Goal: Task Accomplishment & Management: Manage account settings

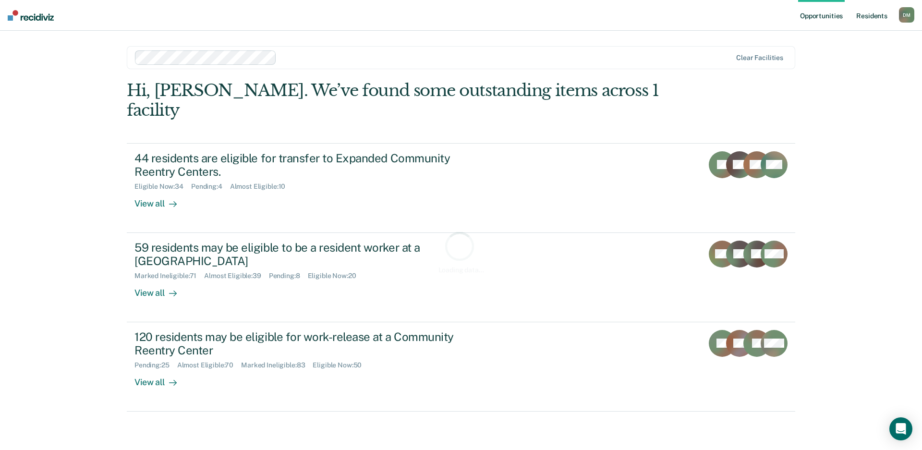
click at [868, 18] on link "Resident s" at bounding box center [871, 15] width 35 height 31
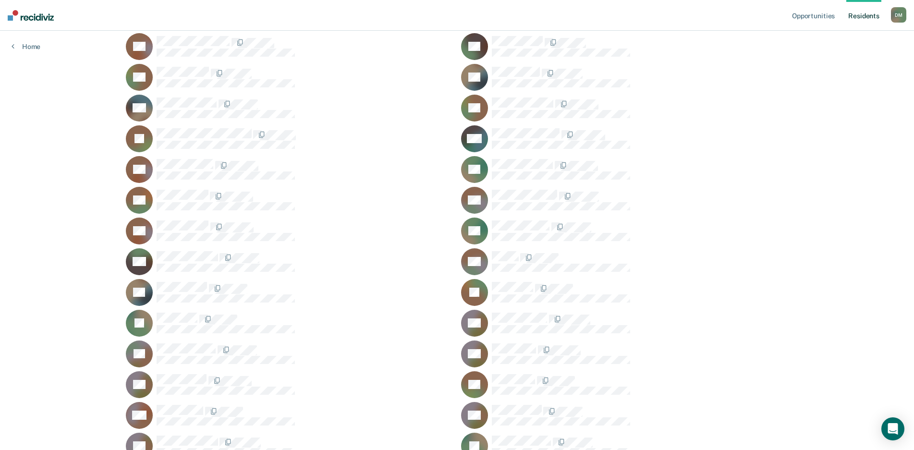
scroll to position [650, 0]
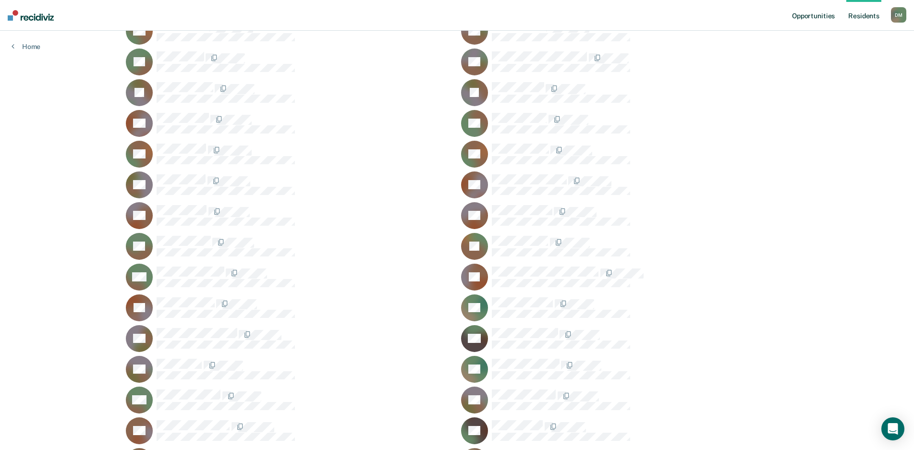
click at [809, 15] on link "Opportunities" at bounding box center [813, 15] width 47 height 31
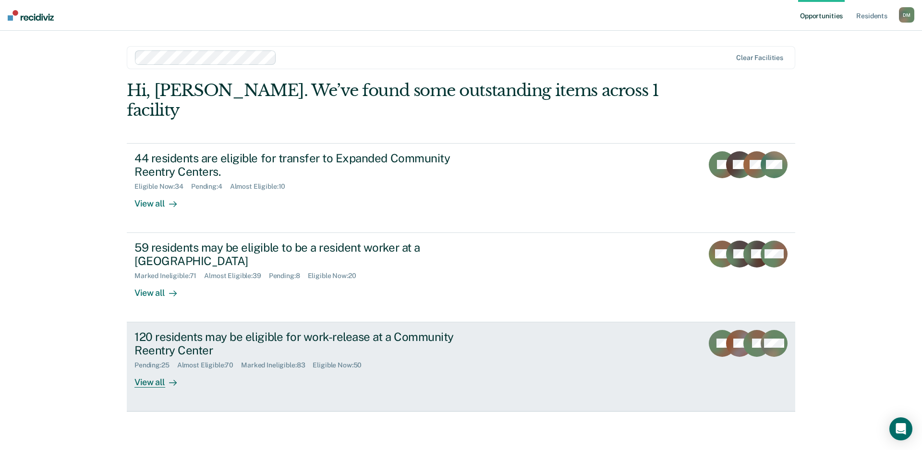
click at [452, 333] on div "120 residents may be eligible for work-release at a Community Reentry Center" at bounding box center [302, 344] width 337 height 28
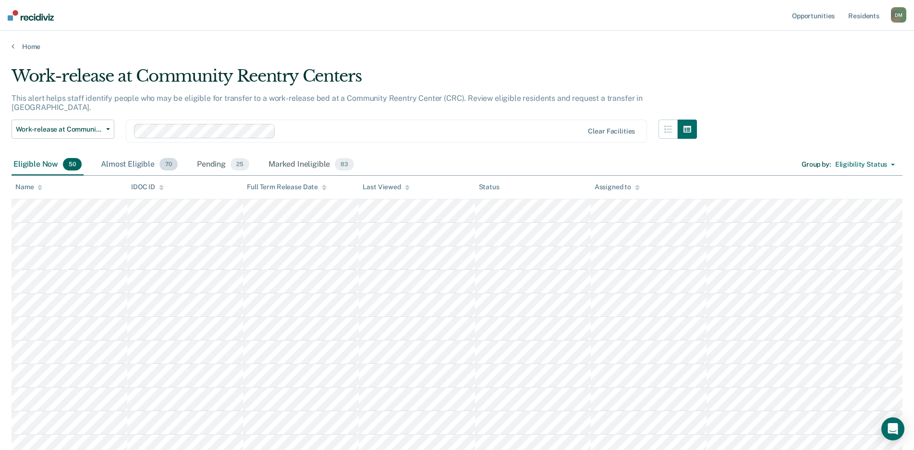
click at [112, 156] on div "Almost Eligible 70" at bounding box center [139, 164] width 81 height 21
click at [222, 159] on div "Pending 25" at bounding box center [223, 164] width 56 height 21
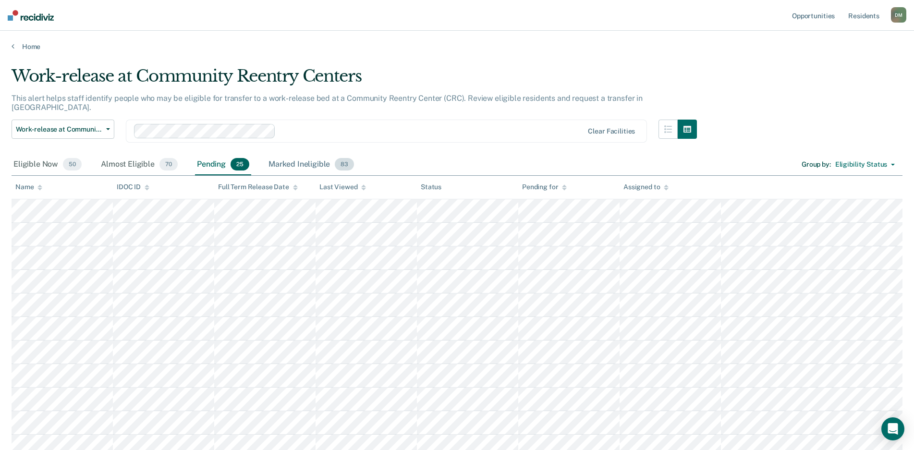
click at [275, 157] on div "Marked Ineligible 83" at bounding box center [311, 164] width 89 height 21
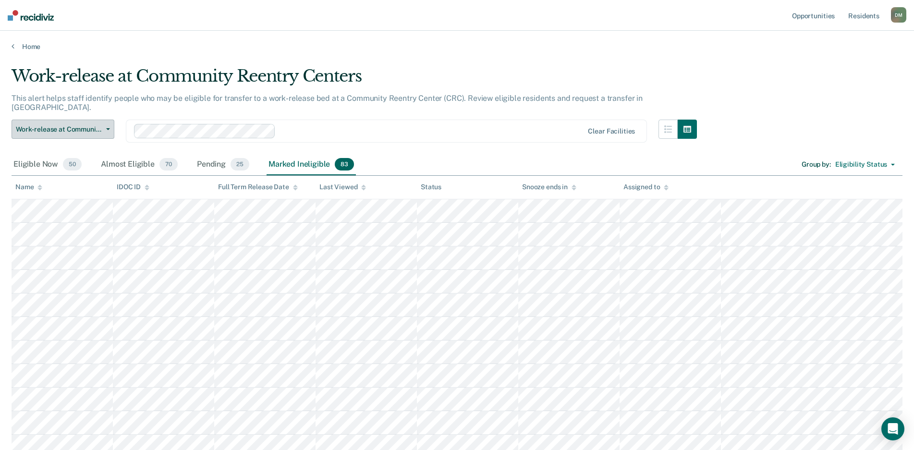
click at [93, 125] on span "Work-release at Community Reentry Centers" at bounding box center [59, 129] width 86 height 8
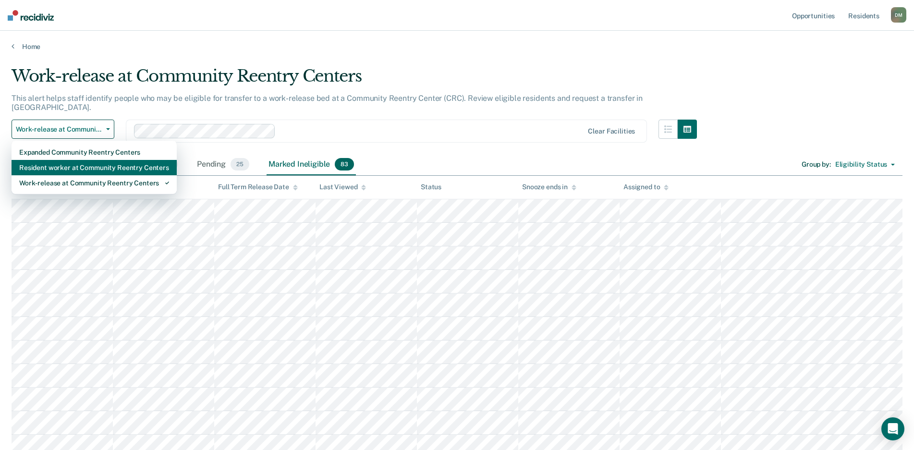
click at [73, 160] on div "Resident worker at Community Reentry Centers" at bounding box center [94, 167] width 150 height 15
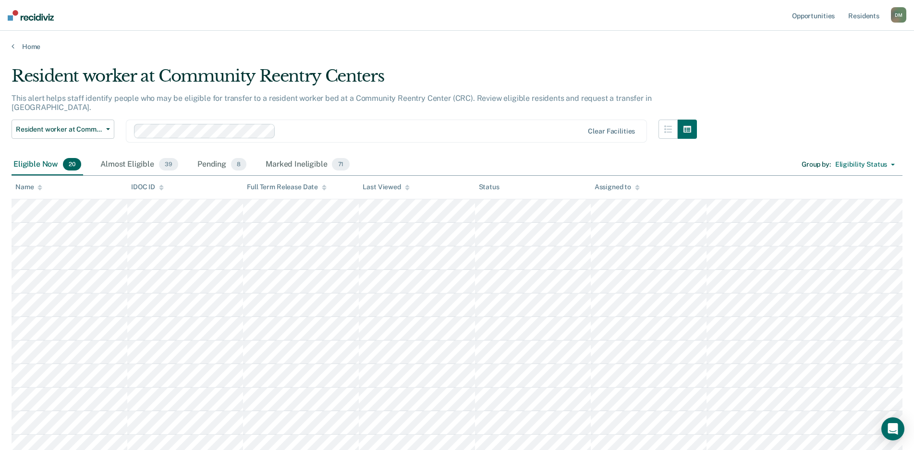
click at [712, 65] on main "Resident worker at Community Reentry Centers This alert helps staff identify pe…" at bounding box center [457, 393] width 914 height 685
click at [123, 154] on div "Almost Eligible 39" at bounding box center [139, 164] width 82 height 21
click at [209, 158] on div "Pending 8" at bounding box center [221, 164] width 53 height 21
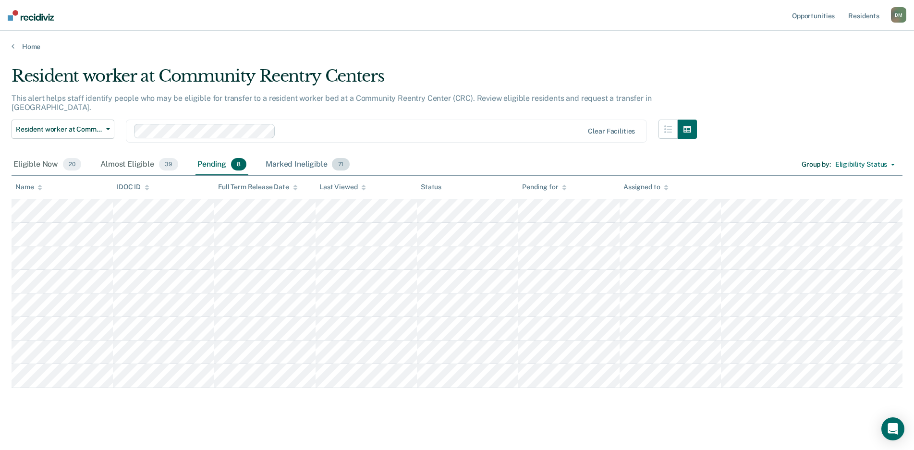
click at [293, 154] on div "Marked Ineligible 71" at bounding box center [307, 164] width 87 height 21
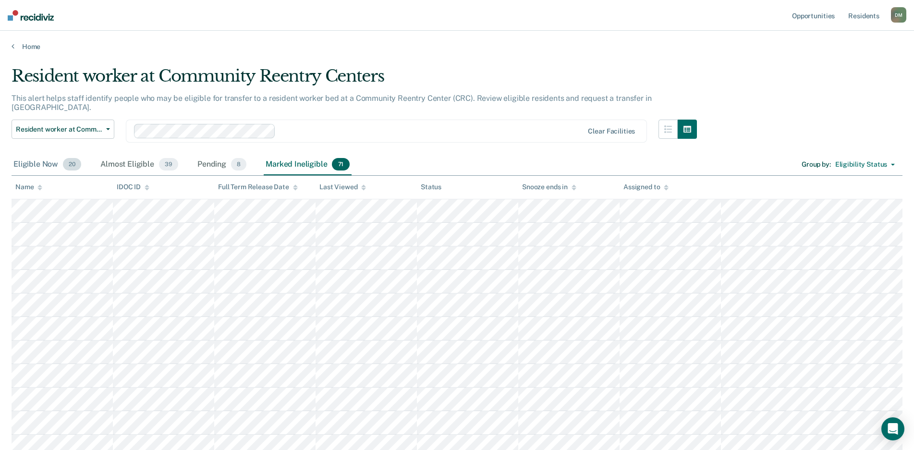
click at [46, 159] on div "Eligible Now 20" at bounding box center [48, 164] width 72 height 21
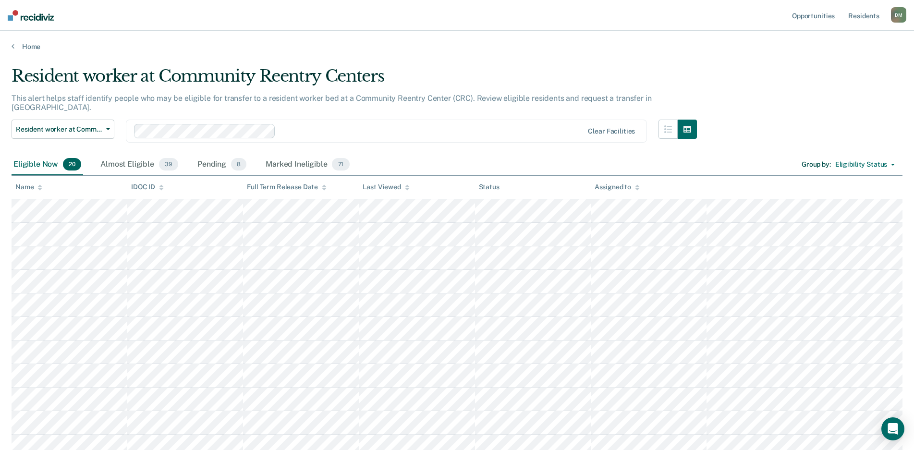
click at [405, 188] on icon at bounding box center [407, 189] width 5 height 2
click at [406, 189] on icon at bounding box center [407, 189] width 5 height 2
click at [803, 96] on div "Resident worker at Community Reentry Centers This alert helps staff identify pe…" at bounding box center [457, 366] width 891 height 601
click at [116, 160] on div "Almost Eligible 39" at bounding box center [139, 164] width 82 height 21
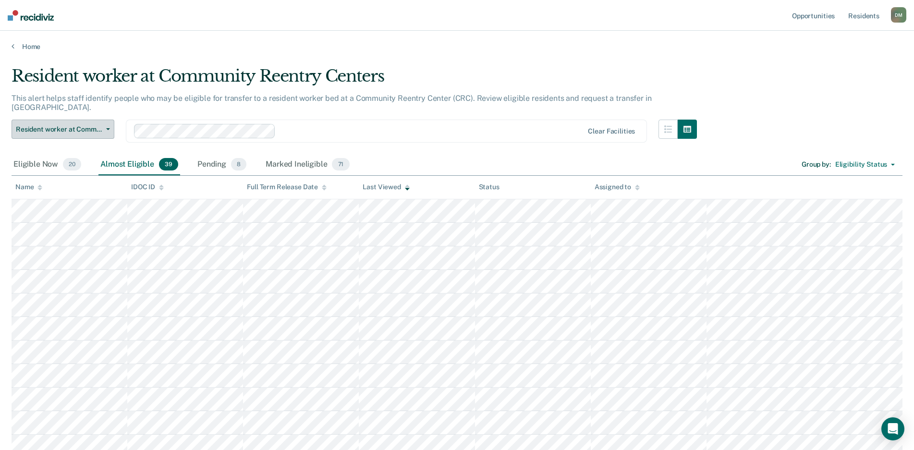
click at [104, 122] on button "Resident worker at Community Reentry Centers" at bounding box center [63, 129] width 103 height 19
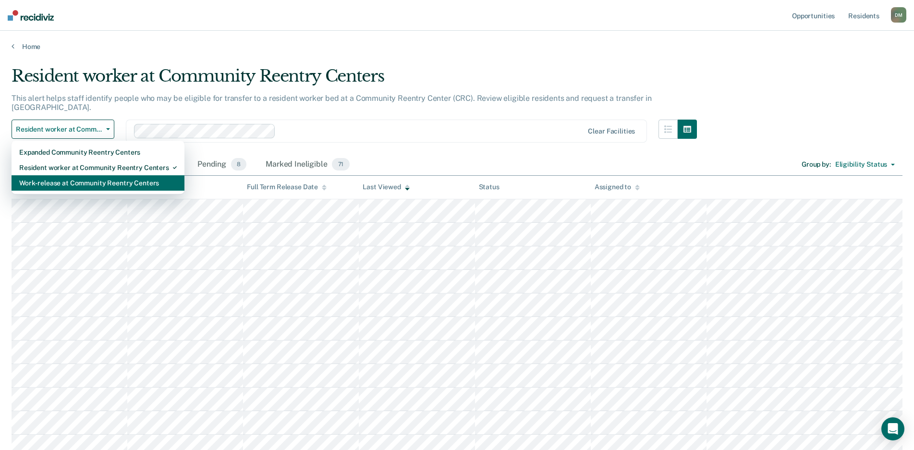
click at [90, 175] on div "Work-release at Community Reentry Centers" at bounding box center [98, 182] width 158 height 15
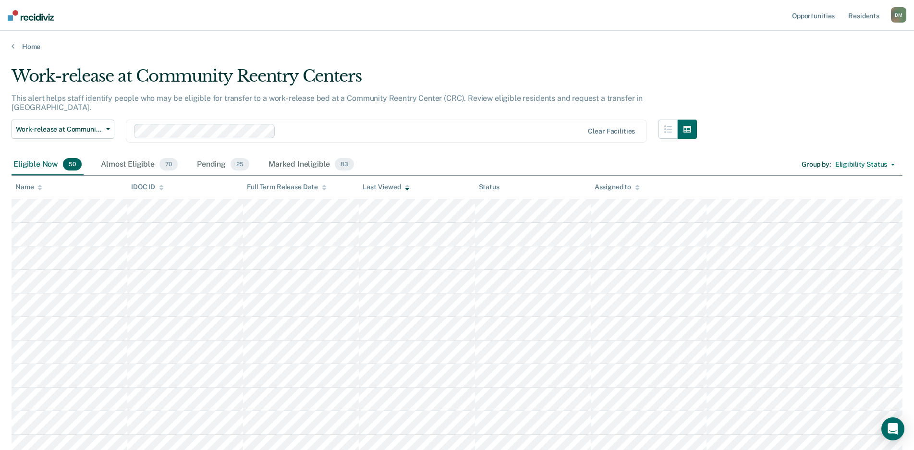
click at [124, 156] on div "Almost Eligible 70" at bounding box center [139, 164] width 81 height 21
click at [863, 16] on link "Resident s" at bounding box center [863, 15] width 35 height 31
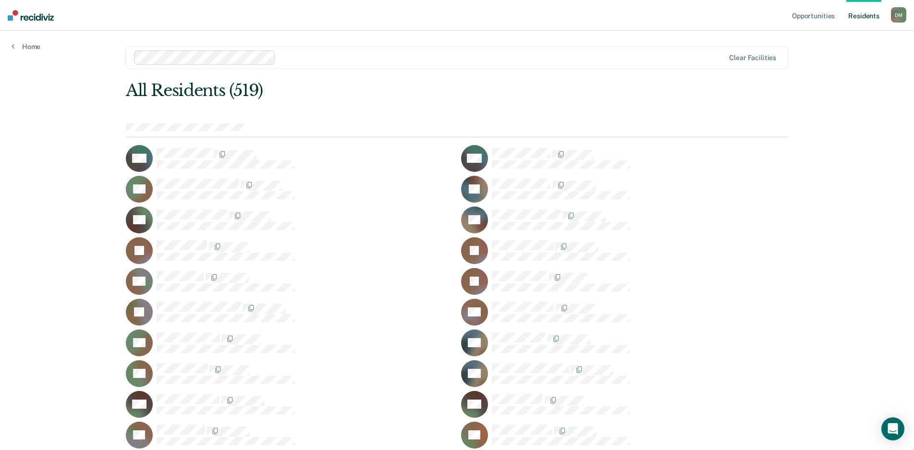
click at [819, 17] on link "Opportunities" at bounding box center [813, 15] width 47 height 31
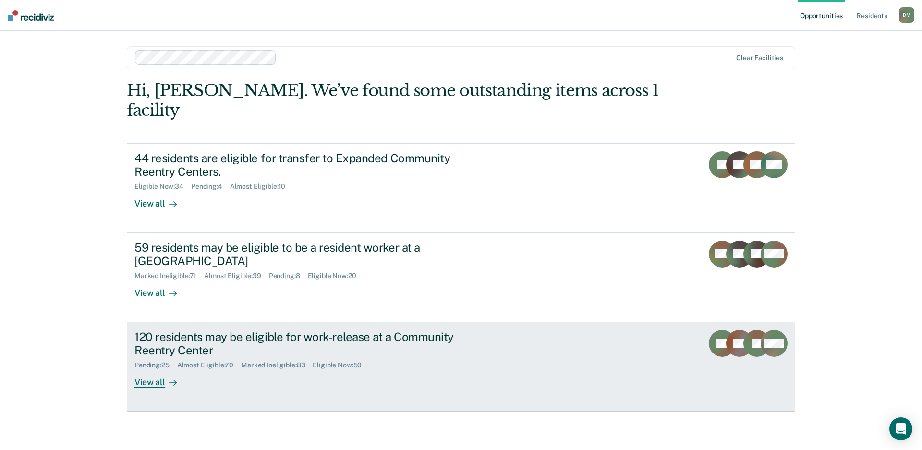
click at [462, 336] on div "120 residents may be eligible for work-release at a Community Reentry Center" at bounding box center [302, 344] width 337 height 28
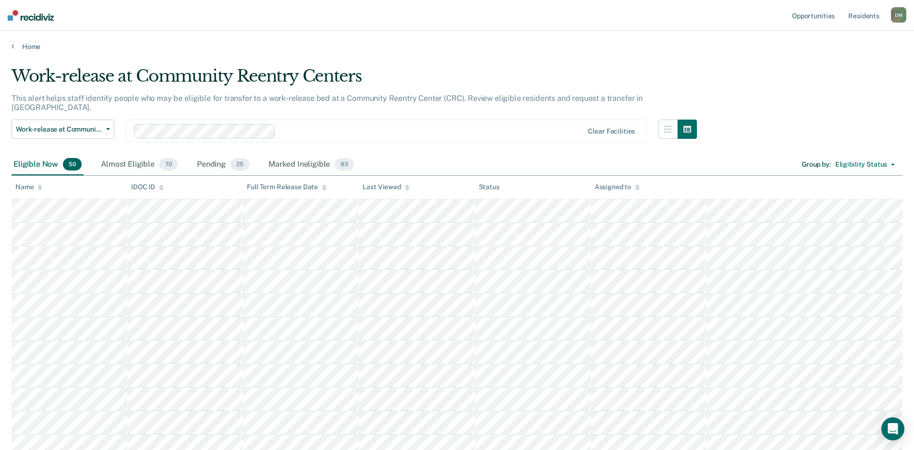
click at [406, 190] on div at bounding box center [407, 187] width 5 height 8
click at [207, 156] on div "Pending 25" at bounding box center [223, 164] width 56 height 21
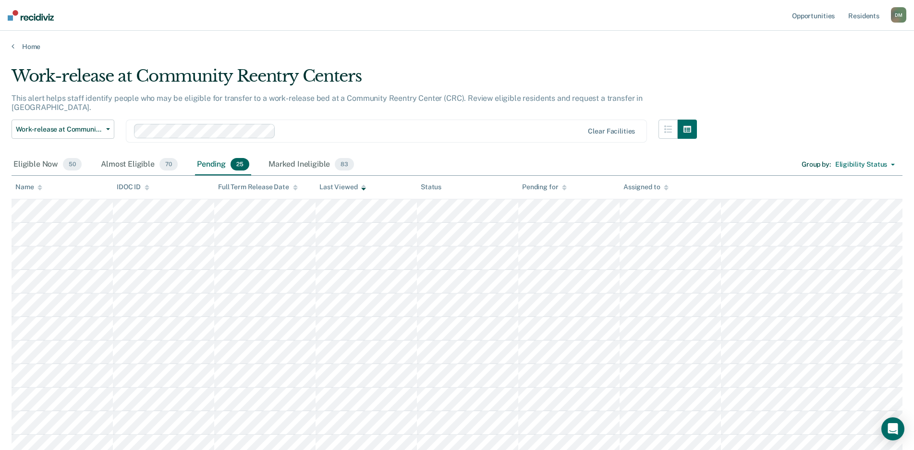
click at [772, 88] on div "Work-release at Community Reentry Centers This alert helps staff identify peopl…" at bounding box center [457, 425] width 891 height 719
click at [292, 155] on div "Marked Ineligible 83" at bounding box center [311, 164] width 89 height 21
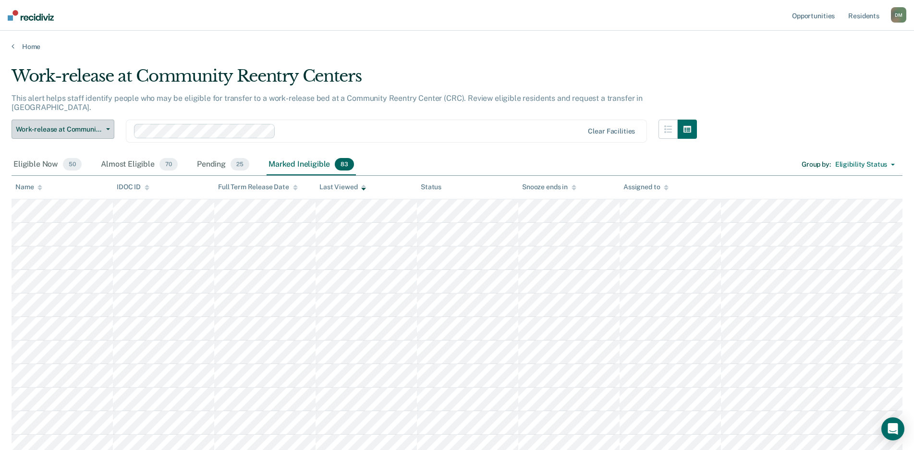
click at [95, 120] on button "Work-release at Community Reentry Centers" at bounding box center [63, 129] width 103 height 19
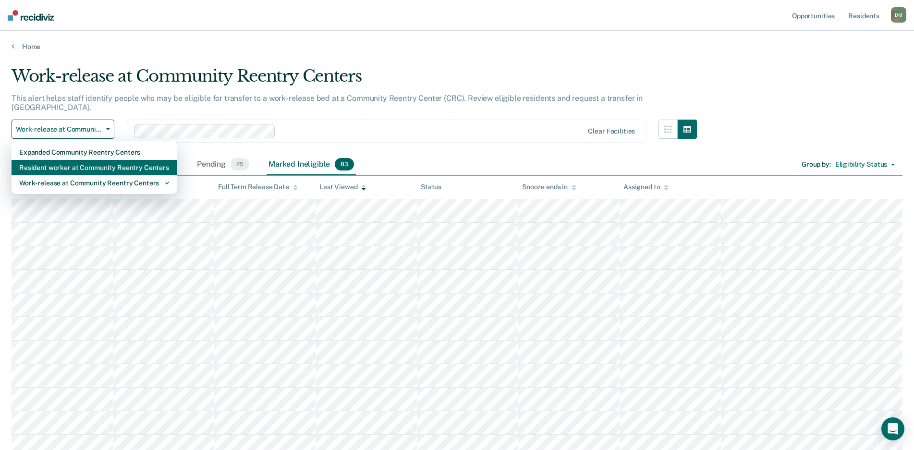
click at [73, 160] on div "Resident worker at Community Reentry Centers" at bounding box center [94, 167] width 150 height 15
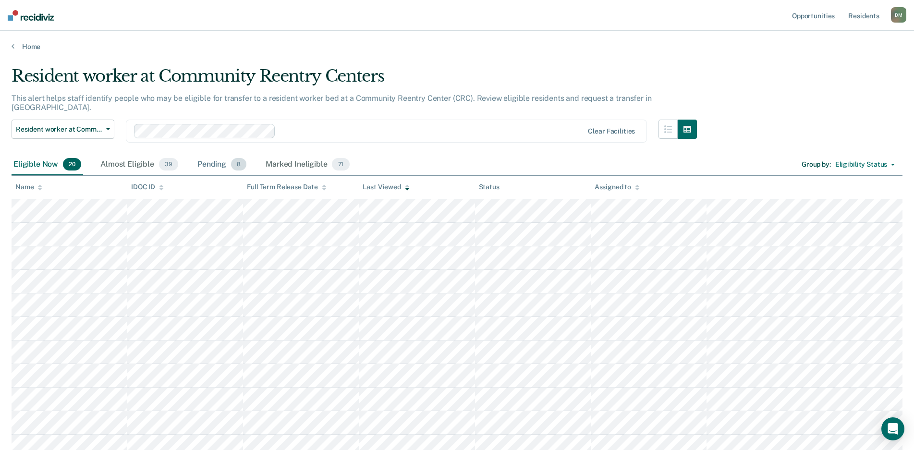
click at [202, 158] on div "Pending 8" at bounding box center [221, 164] width 53 height 21
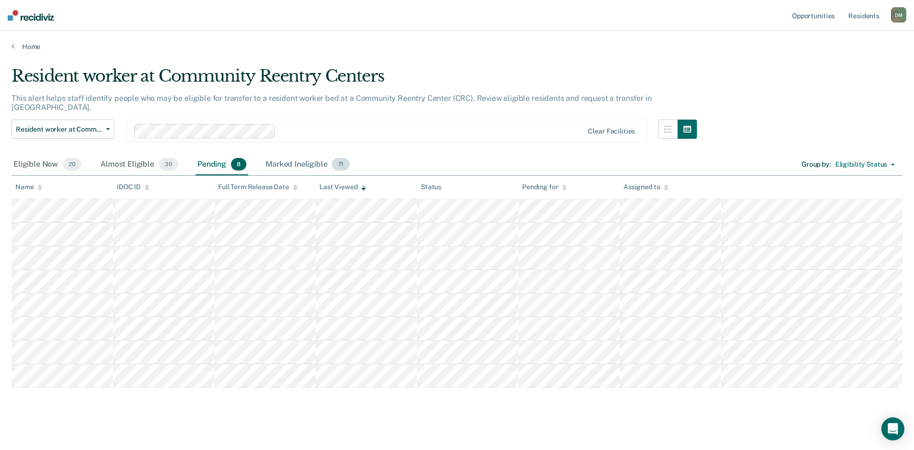
click at [291, 154] on div "Marked Ineligible 71" at bounding box center [307, 164] width 87 height 21
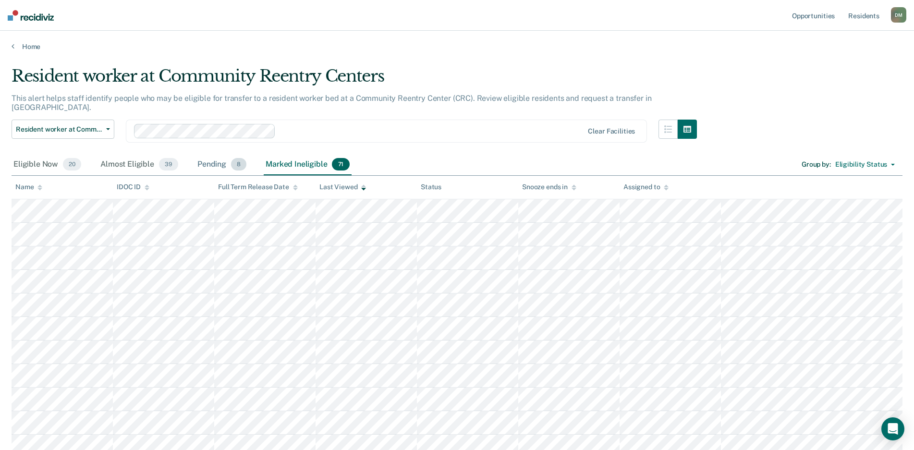
click at [213, 162] on div "Pending 8" at bounding box center [221, 164] width 53 height 21
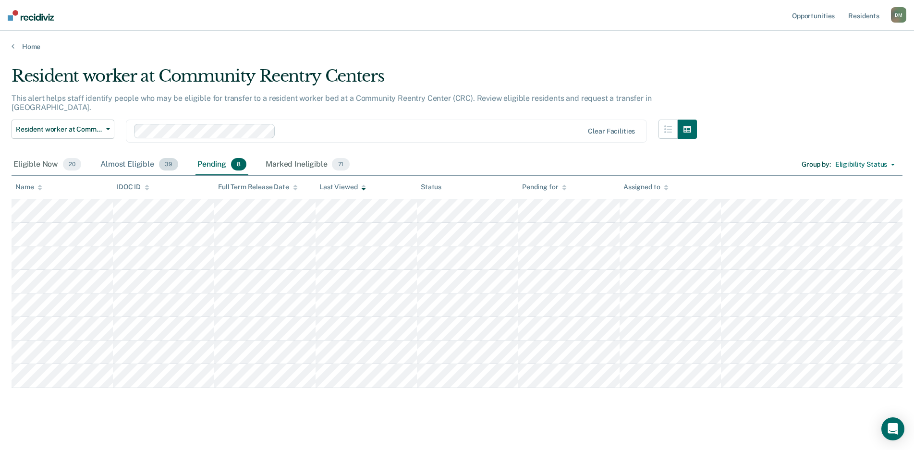
click at [133, 162] on div "Almost Eligible 39" at bounding box center [139, 164] width 82 height 21
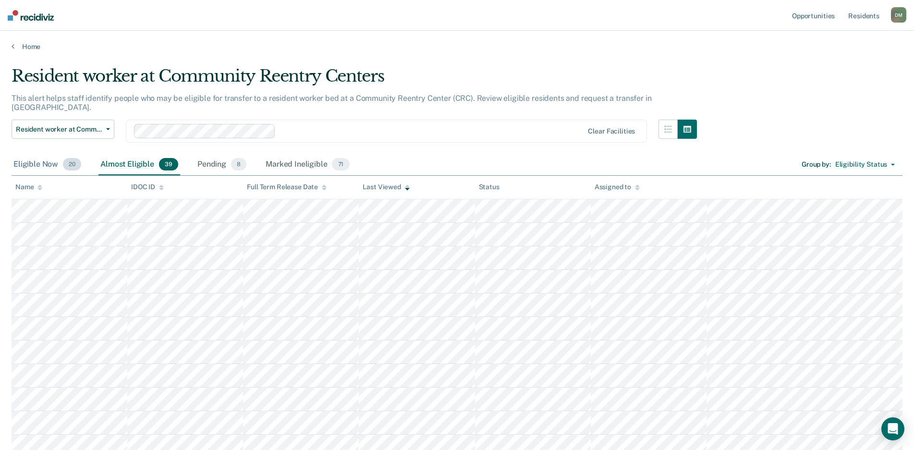
click at [37, 157] on div "Eligible Now 20" at bounding box center [48, 164] width 72 height 21
click at [293, 158] on div "Marked Ineligible 71" at bounding box center [307, 164] width 87 height 21
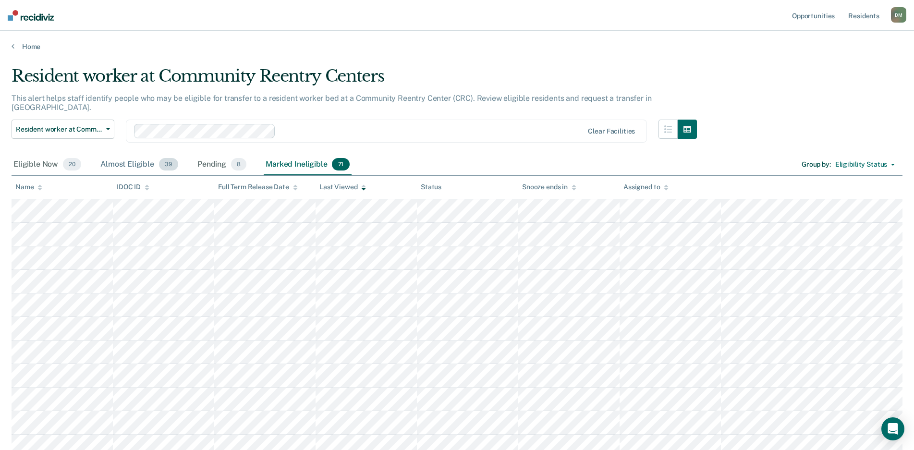
click at [122, 159] on div "Almost Eligible 39" at bounding box center [139, 164] width 82 height 21
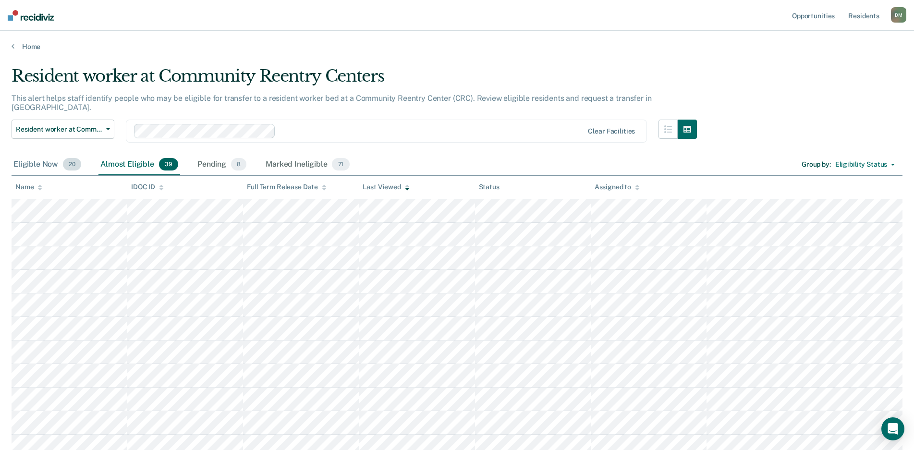
click at [26, 158] on div "Eligible Now 20" at bounding box center [48, 164] width 72 height 21
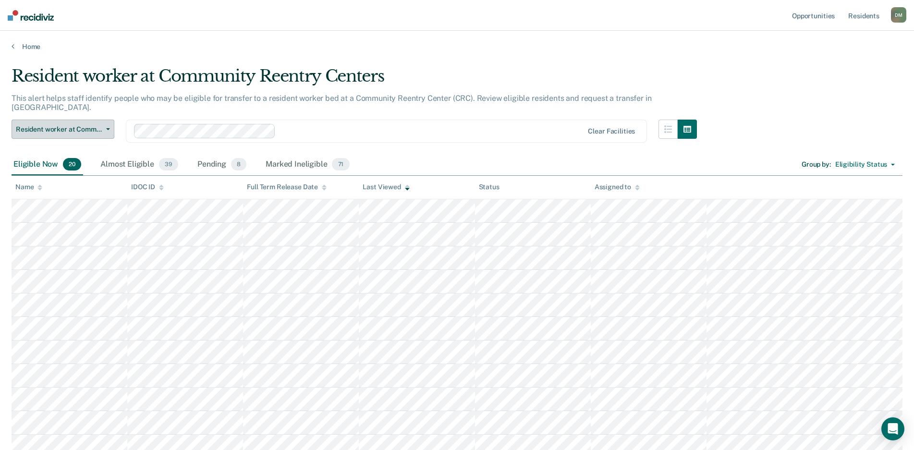
click at [92, 124] on button "Resident worker at Community Reentry Centers" at bounding box center [63, 129] width 103 height 19
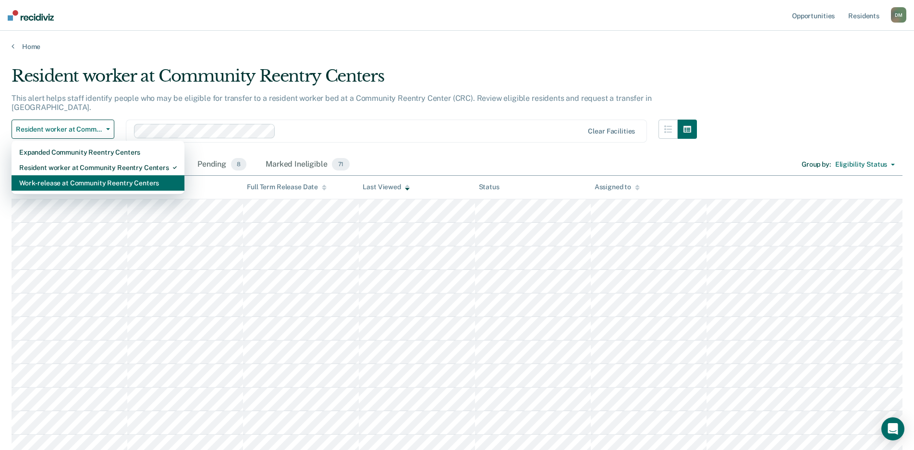
click at [71, 175] on div "Work-release at Community Reentry Centers" at bounding box center [98, 182] width 158 height 15
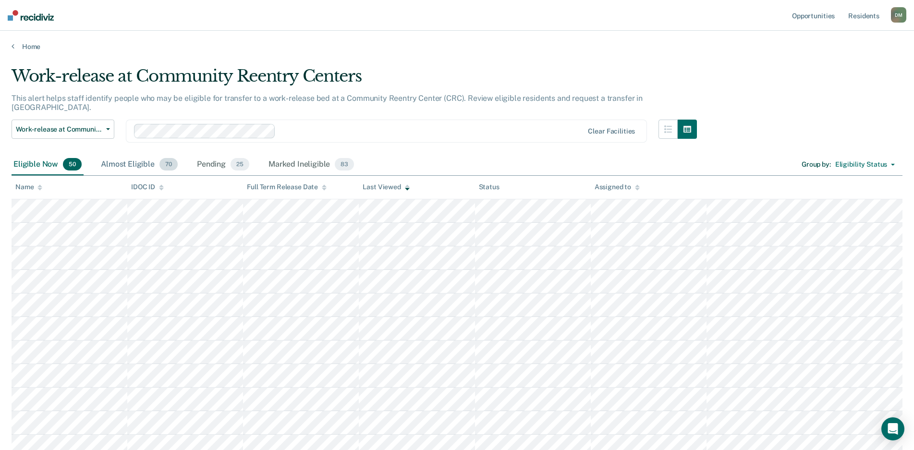
click at [130, 160] on div "Almost Eligible 70" at bounding box center [139, 164] width 81 height 21
click at [204, 157] on div "Pending 25" at bounding box center [223, 164] width 56 height 21
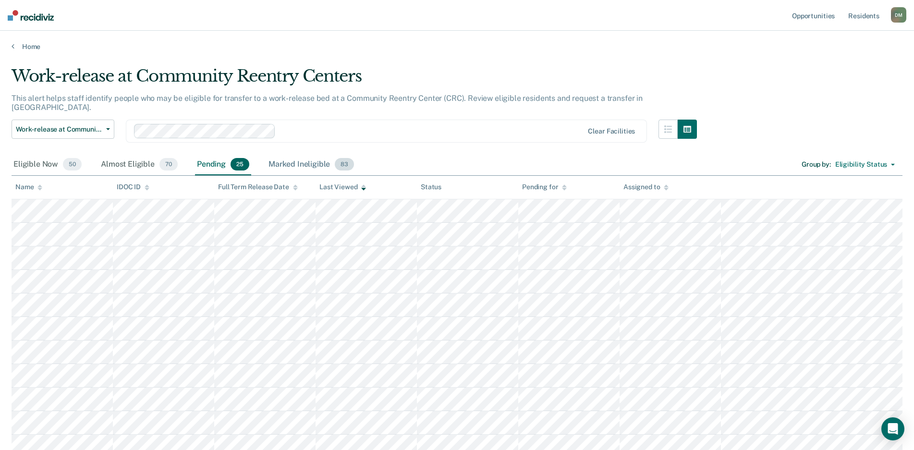
click at [293, 158] on div "Marked Ineligible 83" at bounding box center [311, 164] width 89 height 21
click at [31, 157] on div "Eligible Now 50" at bounding box center [48, 164] width 72 height 21
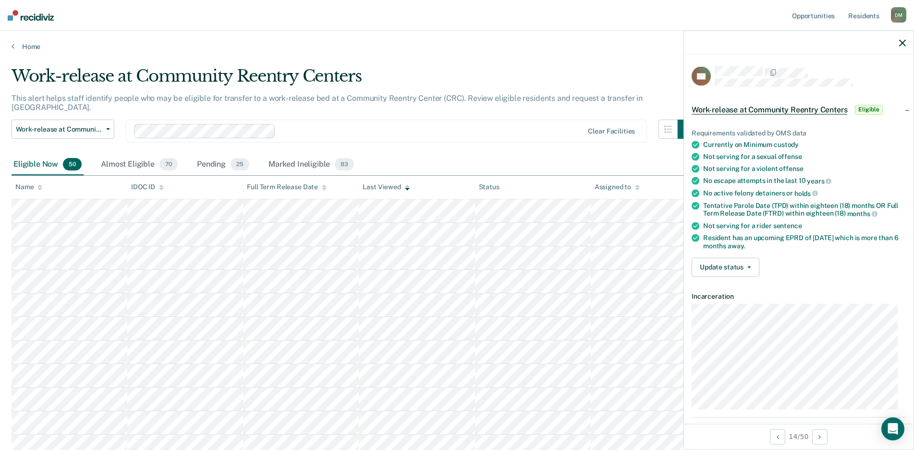
click at [861, 107] on span "Eligible" at bounding box center [868, 110] width 27 height 10
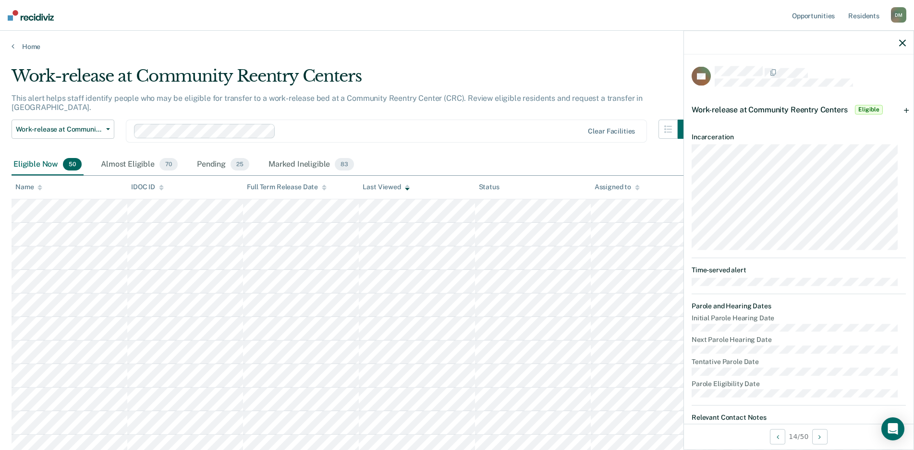
click at [861, 107] on span "Eligible" at bounding box center [868, 110] width 27 height 10
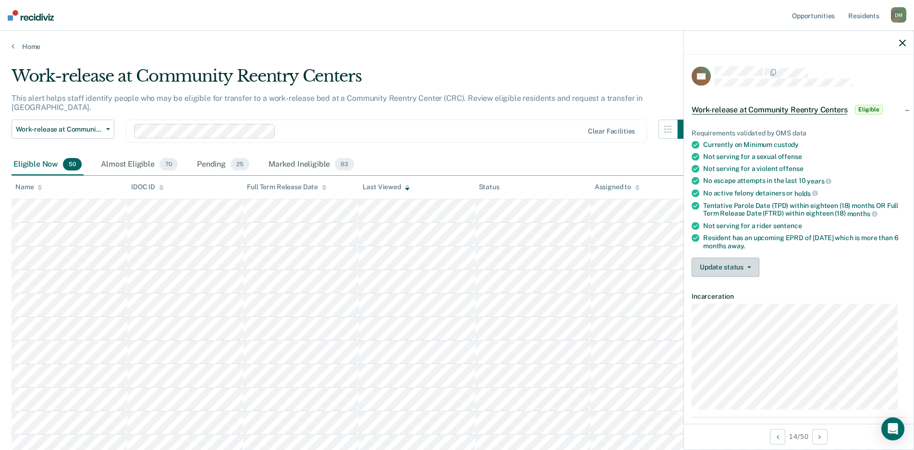
click at [732, 271] on button "Update status" at bounding box center [726, 266] width 68 height 19
click at [726, 289] on button "[PERSON_NAME]" at bounding box center [738, 289] width 93 height 15
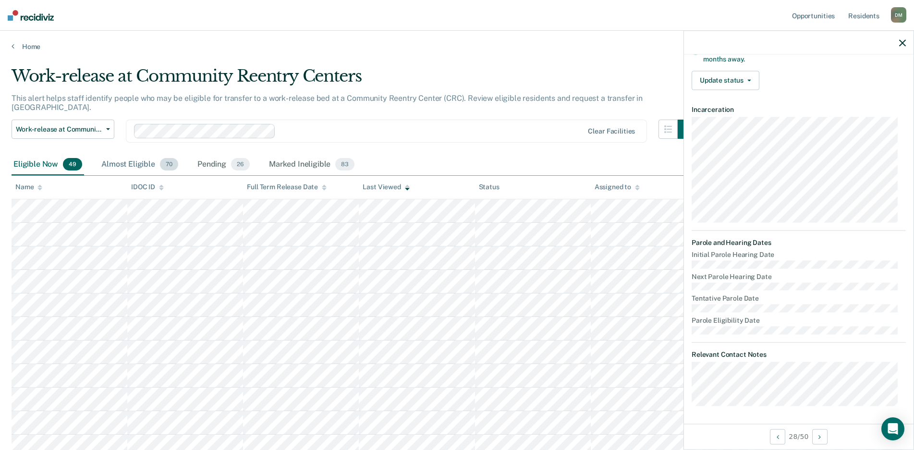
click at [114, 155] on div "Almost Eligible 70" at bounding box center [139, 164] width 81 height 21
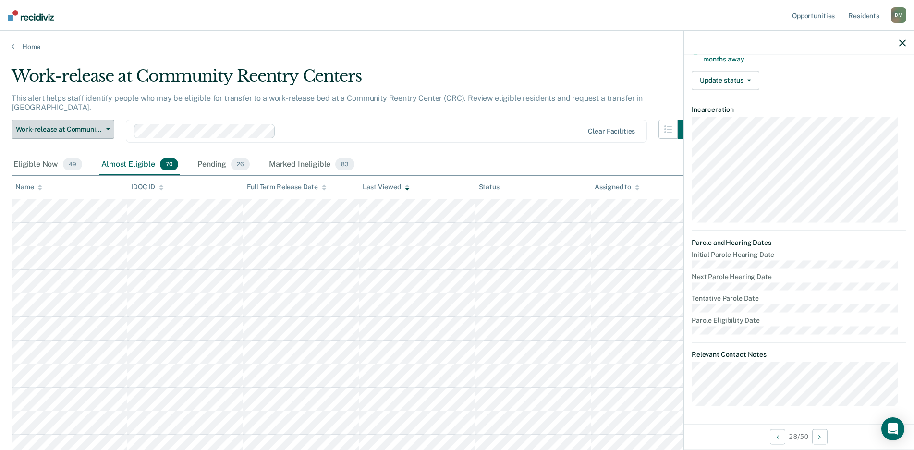
click at [89, 127] on button "Work-release at Community Reentry Centers" at bounding box center [63, 129] width 103 height 19
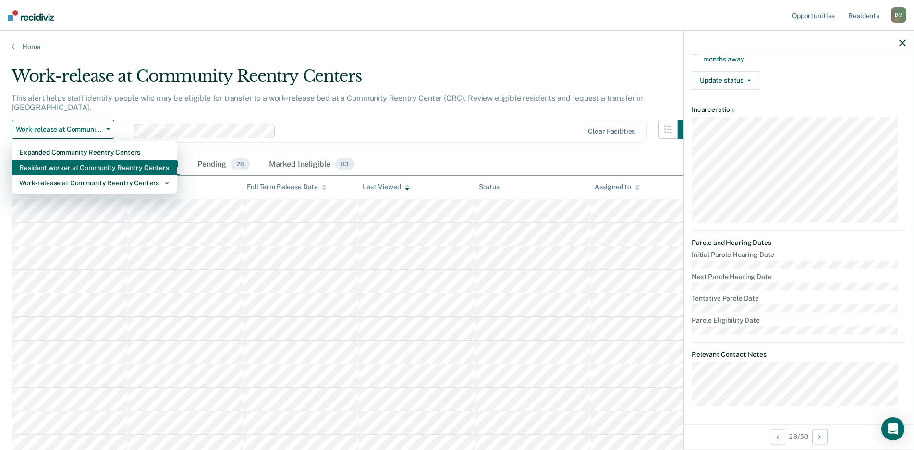
click at [79, 161] on div "Resident worker at Community Reentry Centers" at bounding box center [94, 167] width 150 height 15
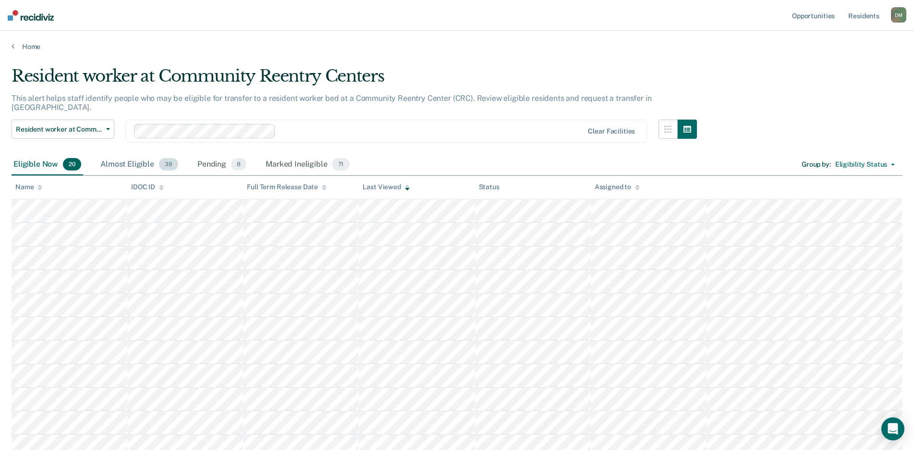
click at [127, 157] on div "Almost Eligible 39" at bounding box center [139, 164] width 82 height 21
